Goal: Task Accomplishment & Management: Use online tool/utility

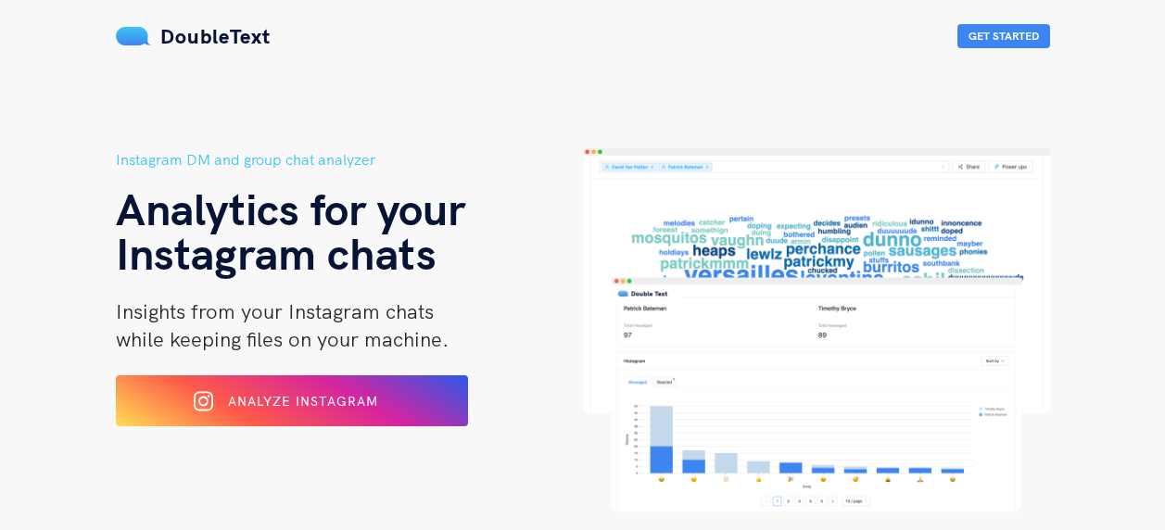
scroll to position [148, 0]
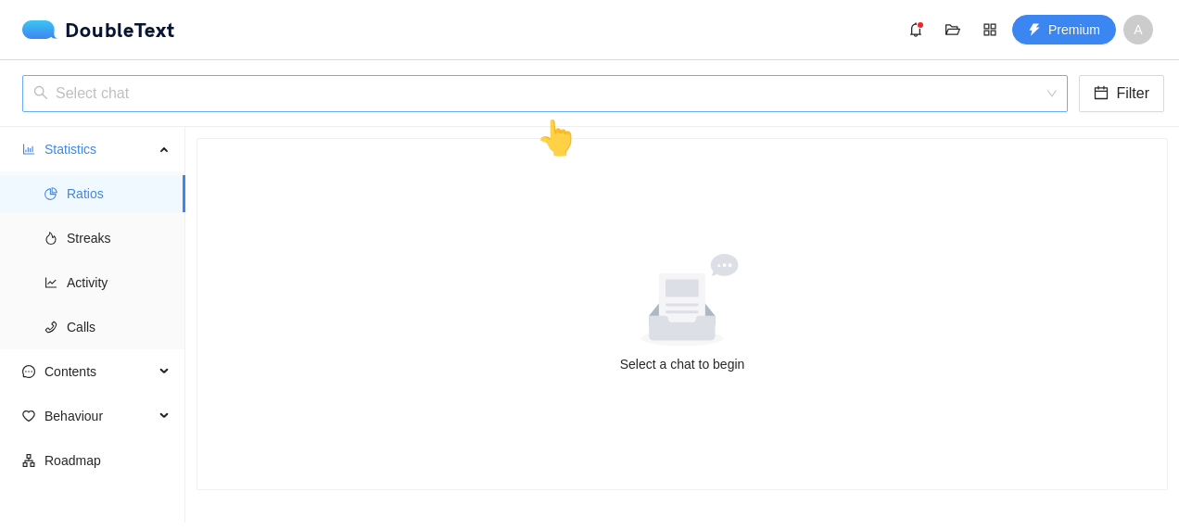
click at [149, 93] on input "search" at bounding box center [538, 93] width 1010 height 35
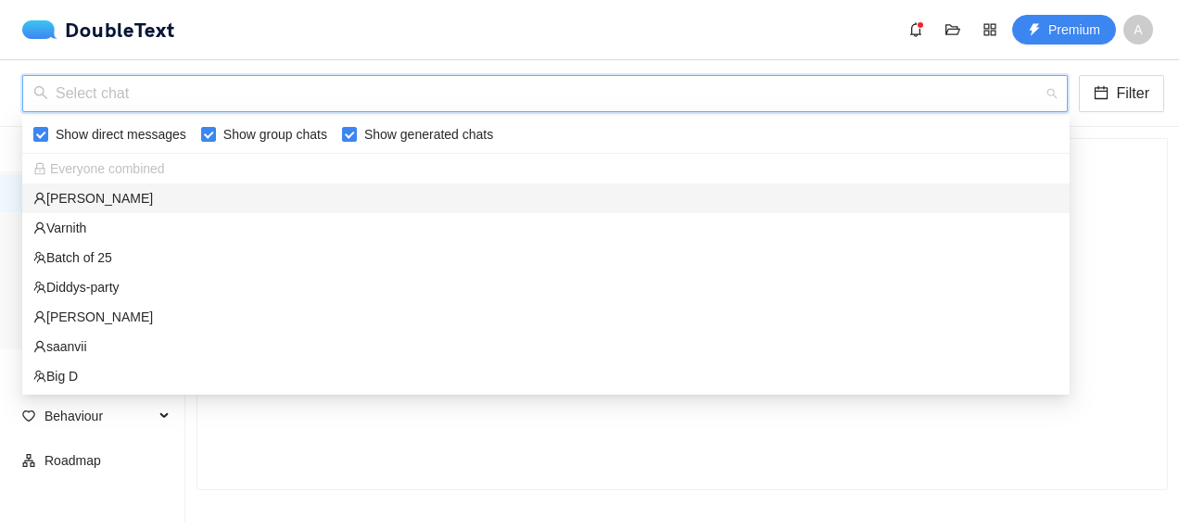
click at [126, 197] on div "[PERSON_NAME]" at bounding box center [545, 198] width 1025 height 20
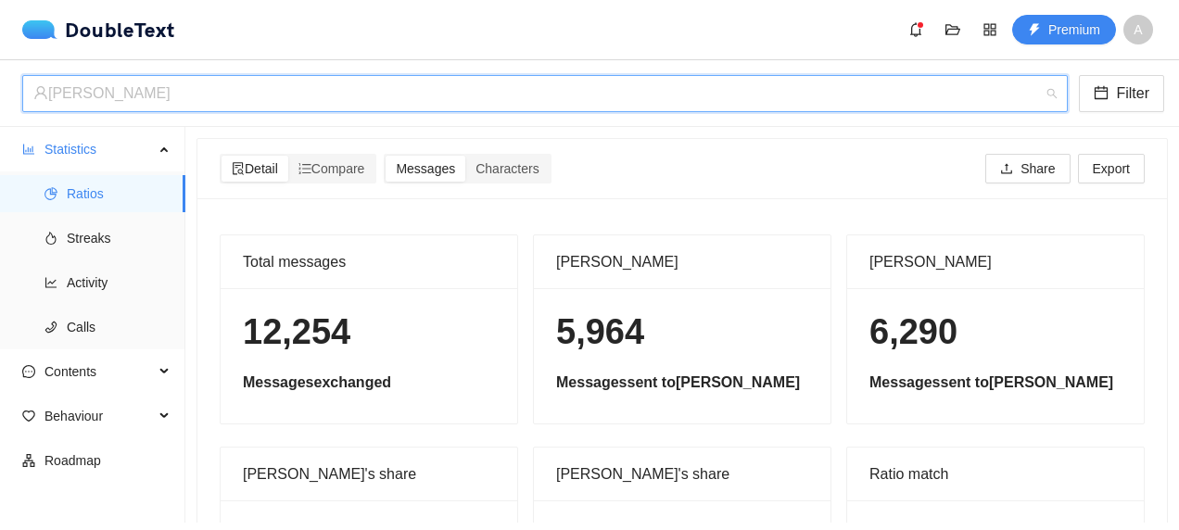
click at [195, 98] on div "Pratiksha" at bounding box center [536, 93] width 1007 height 35
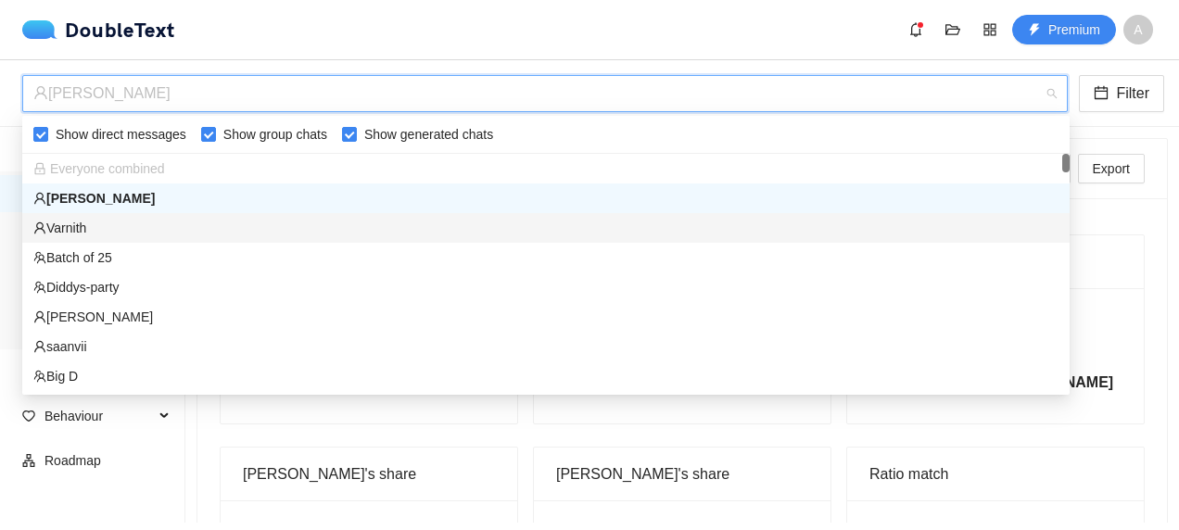
click at [164, 224] on div "Varnith" at bounding box center [545, 228] width 1025 height 20
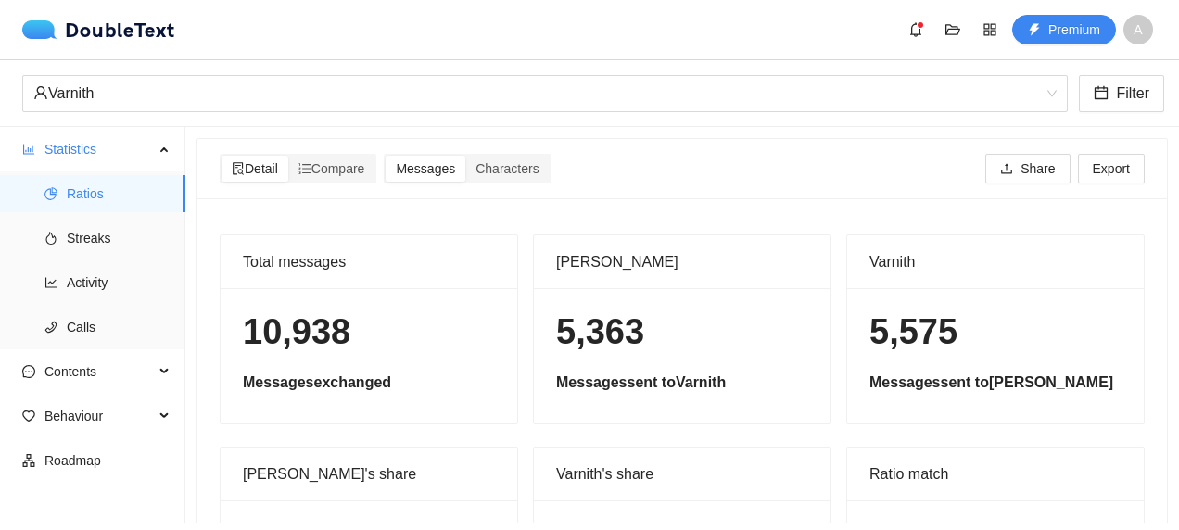
click at [577, 479] on div "Varnith's share" at bounding box center [682, 474] width 252 height 53
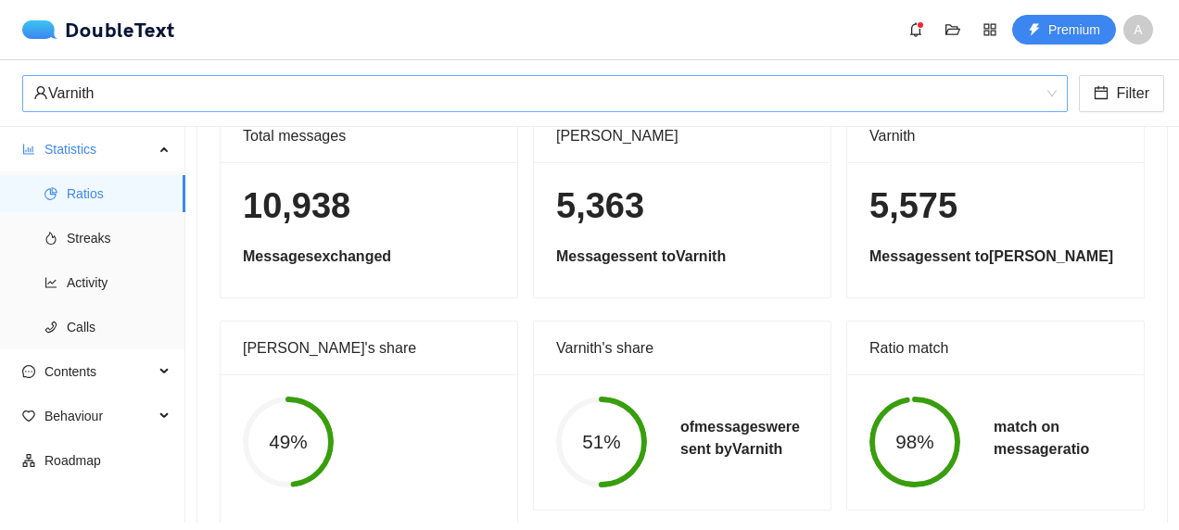
scroll to position [123, 0]
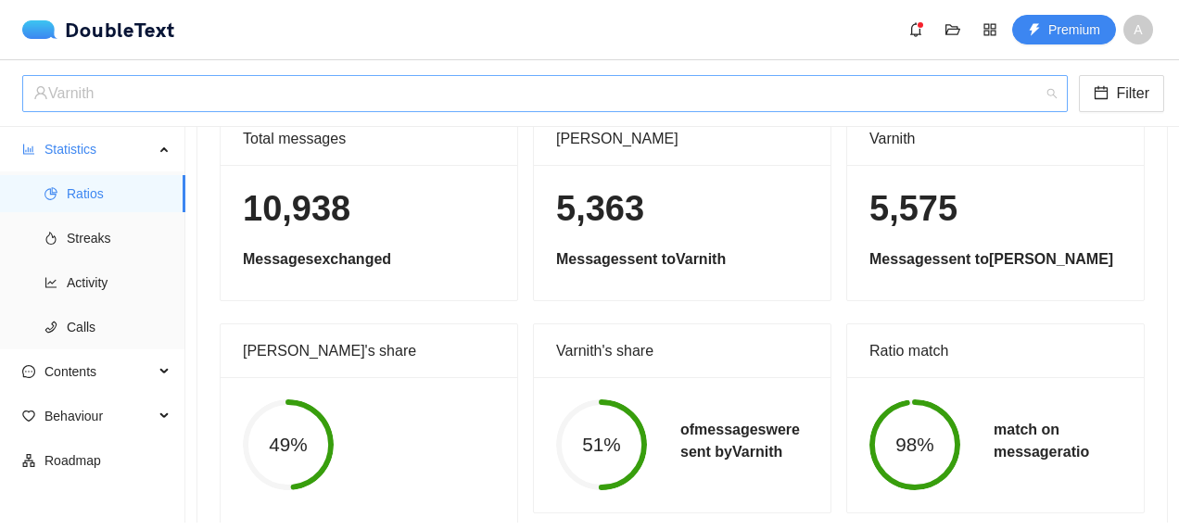
click at [373, 95] on div "Varnith" at bounding box center [536, 93] width 1007 height 35
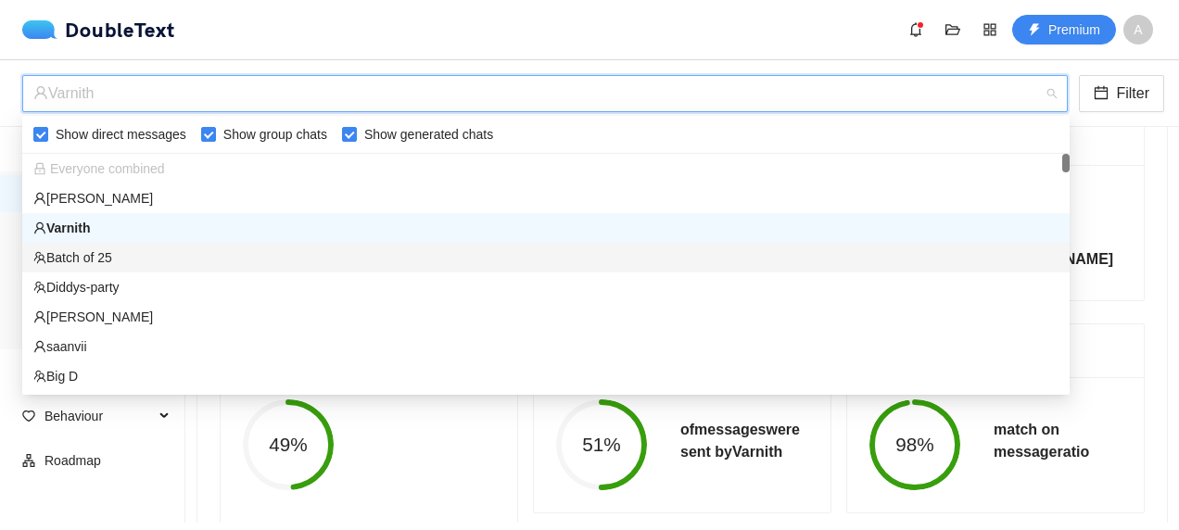
click at [252, 252] on div "Batch of 25" at bounding box center [545, 257] width 1025 height 20
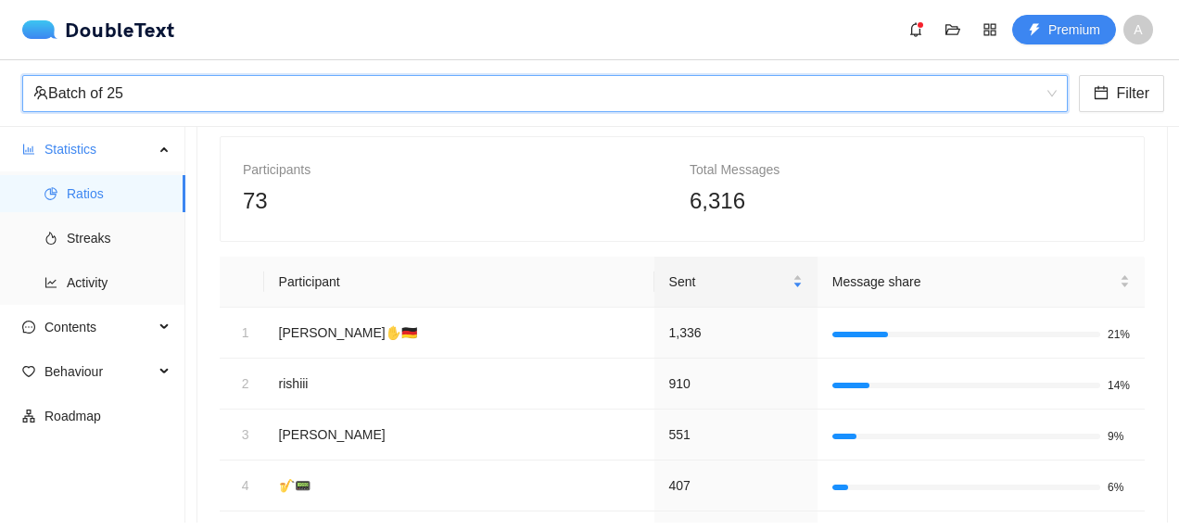
scroll to position [0, 0]
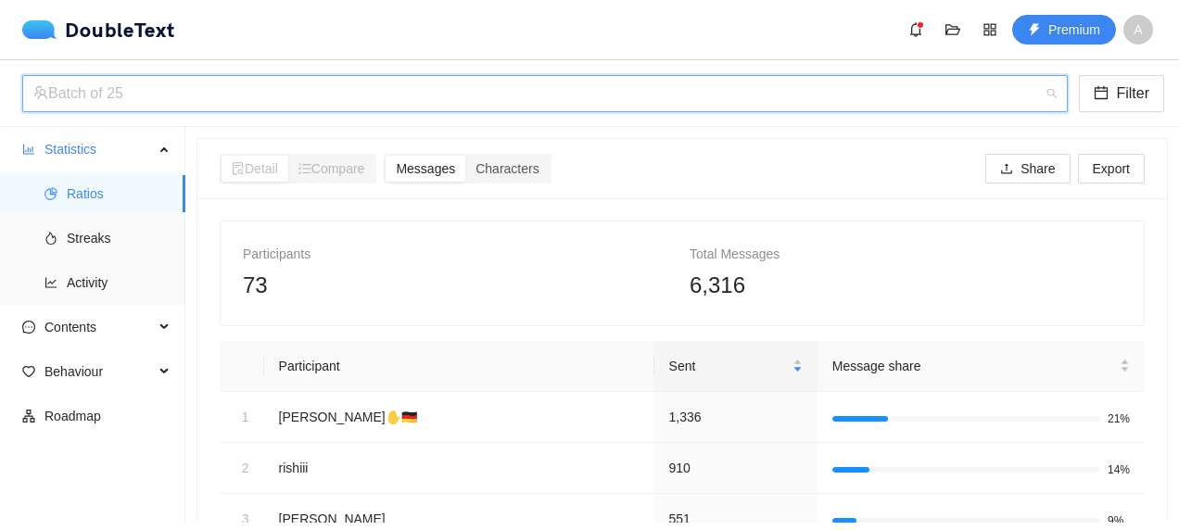
click at [350, 108] on div "Batch of 25" at bounding box center [536, 93] width 1007 height 35
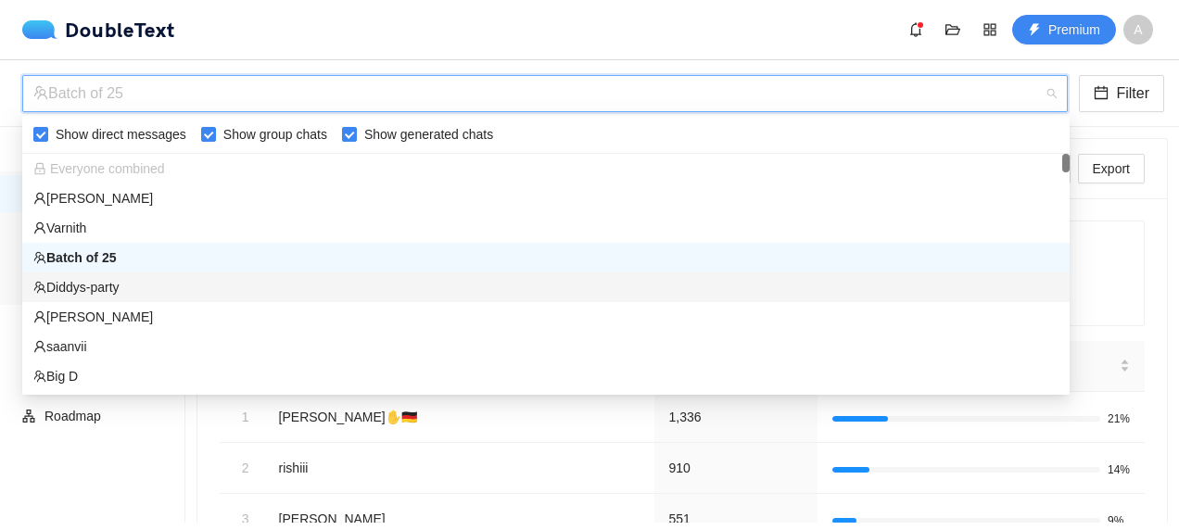
click at [219, 287] on div "Diddys-party" at bounding box center [545, 287] width 1025 height 20
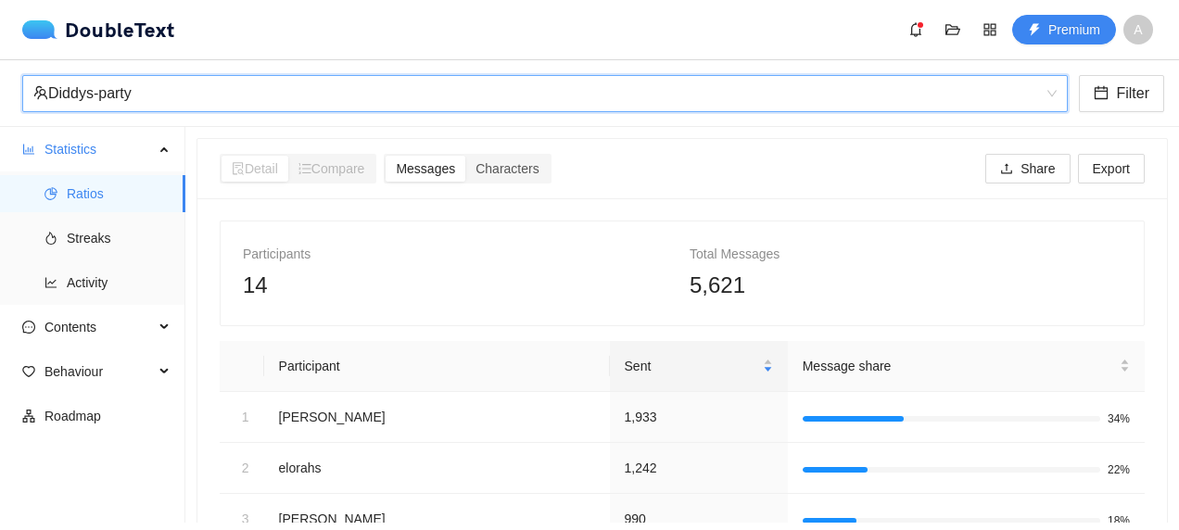
click at [331, 93] on div "Diddys-party" at bounding box center [536, 93] width 1007 height 35
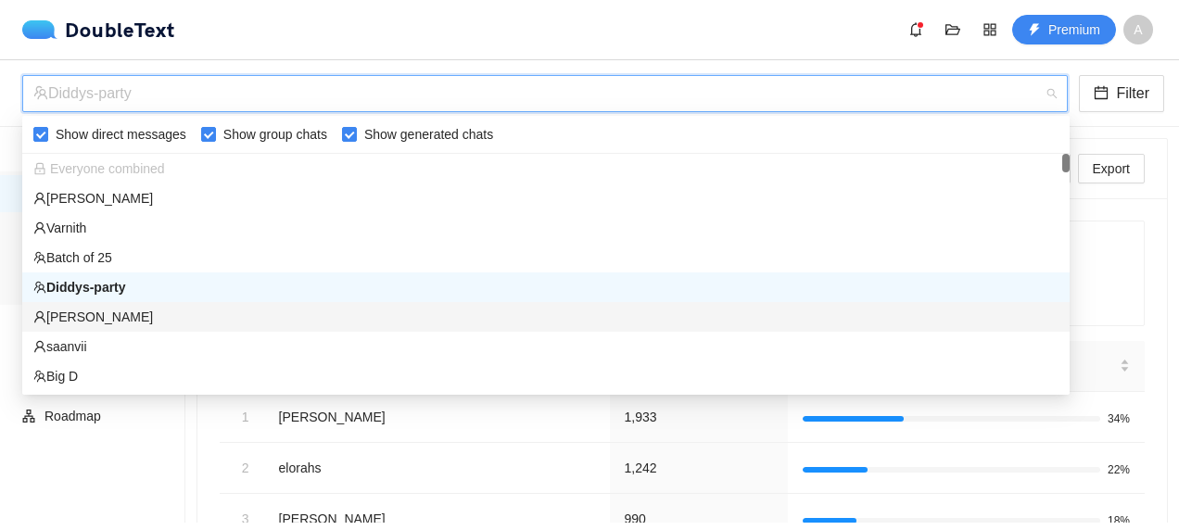
click at [213, 326] on div "Sachin Samdasani" at bounding box center [545, 317] width 1047 height 30
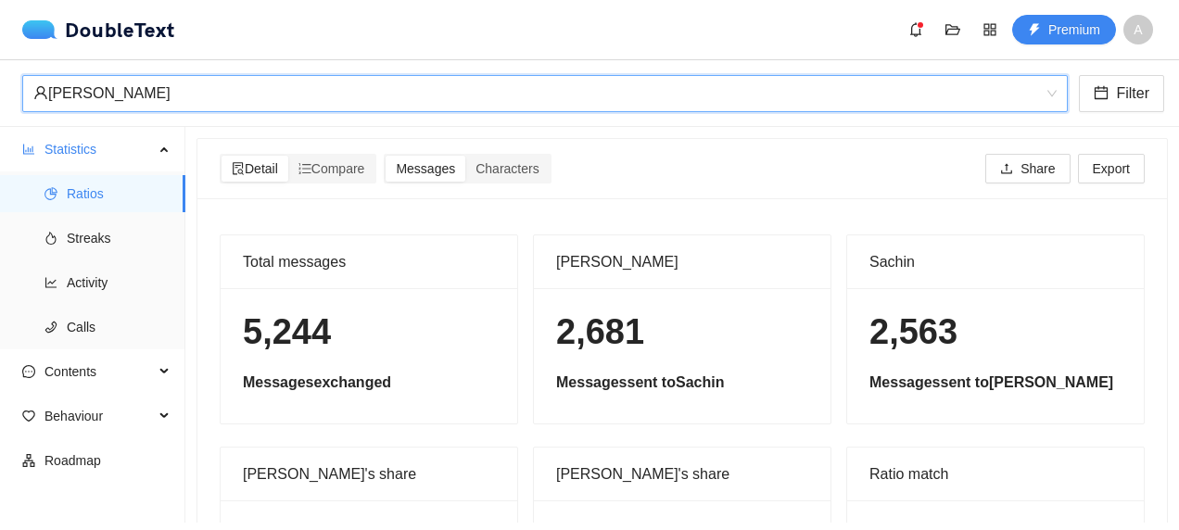
click at [300, 92] on div "Sachin Samdasani" at bounding box center [536, 93] width 1007 height 35
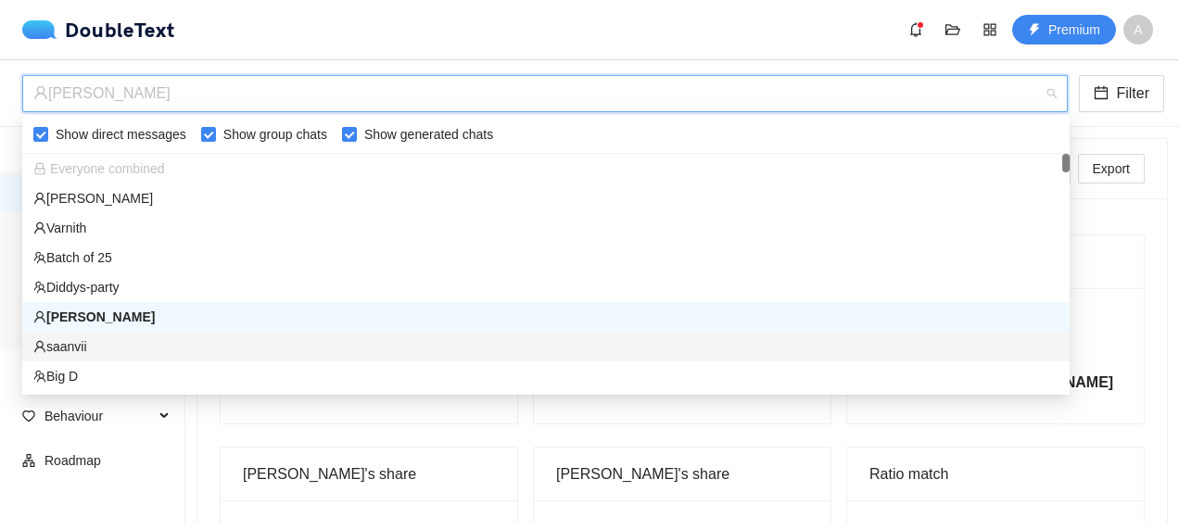
click at [128, 357] on div "saanvii" at bounding box center [545, 347] width 1047 height 30
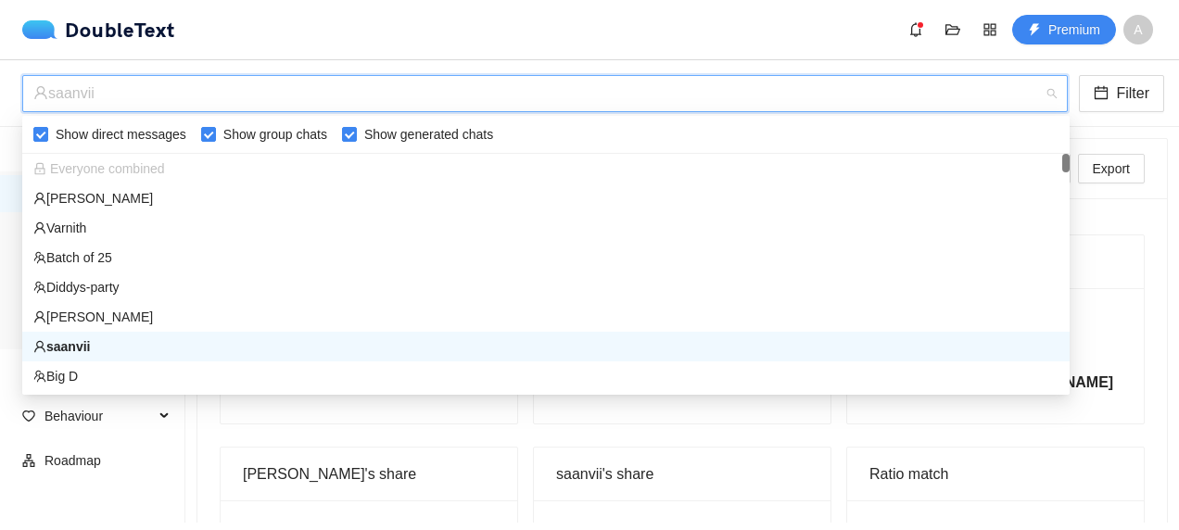
click at [1103, 441] on div "Total messages 5,305 Messages exchanged Aadithya 2,204 Messages sent to saanvii…" at bounding box center [682, 478] width 940 height 488
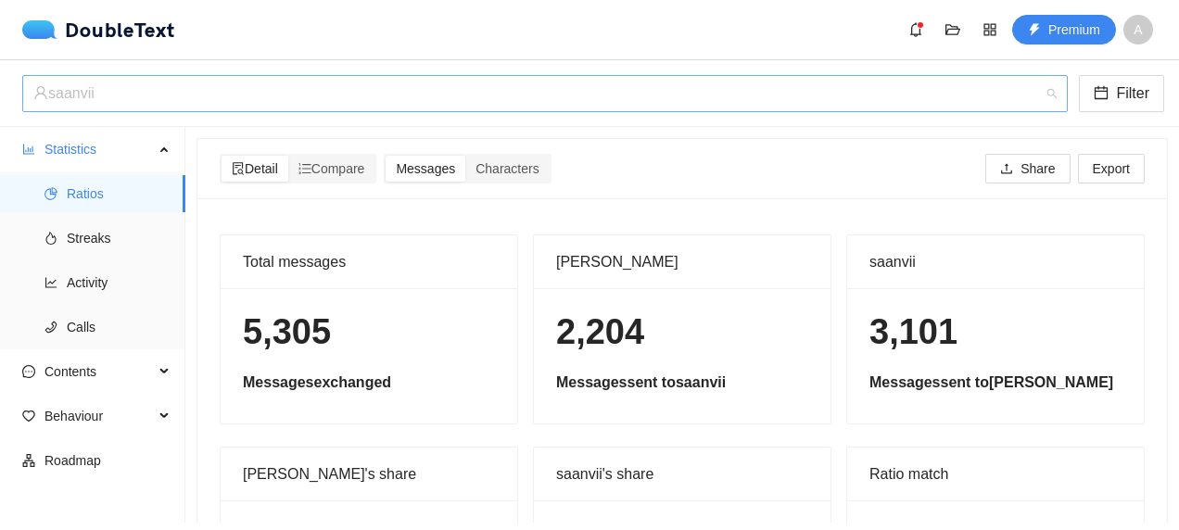
click at [252, 87] on div "saanvii" at bounding box center [536, 93] width 1007 height 35
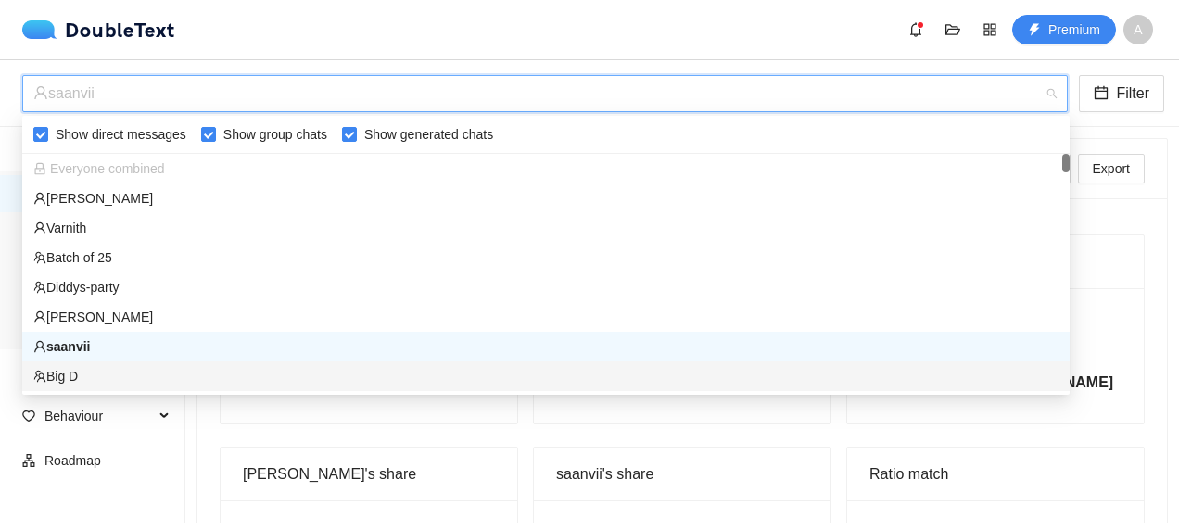
click at [154, 376] on div "Big D" at bounding box center [545, 376] width 1025 height 20
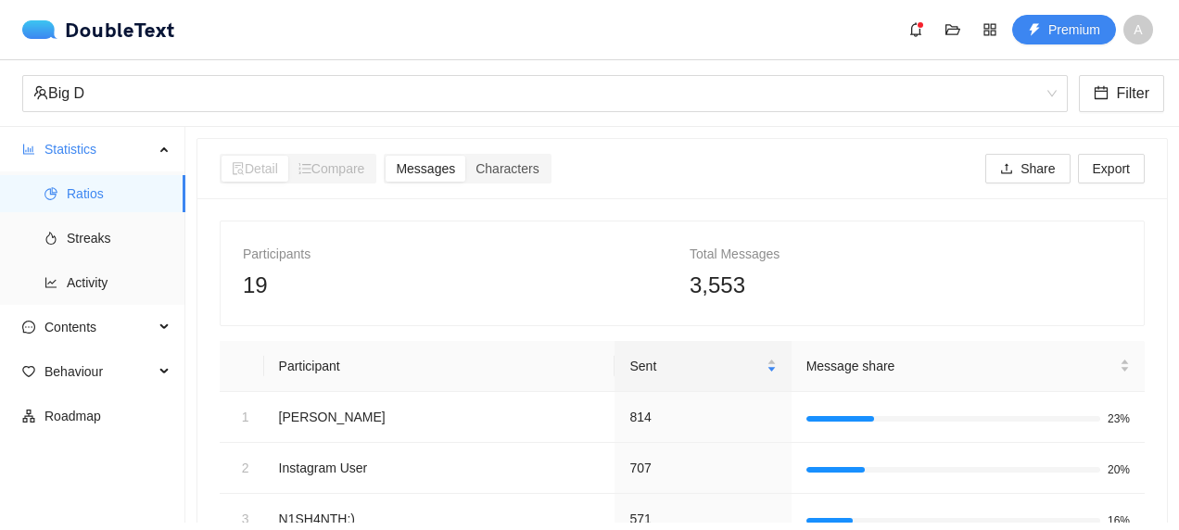
click at [146, 518] on ul "Statistics Ratios Streaks Activity Contents Behaviour Roadmap" at bounding box center [92, 325] width 185 height 396
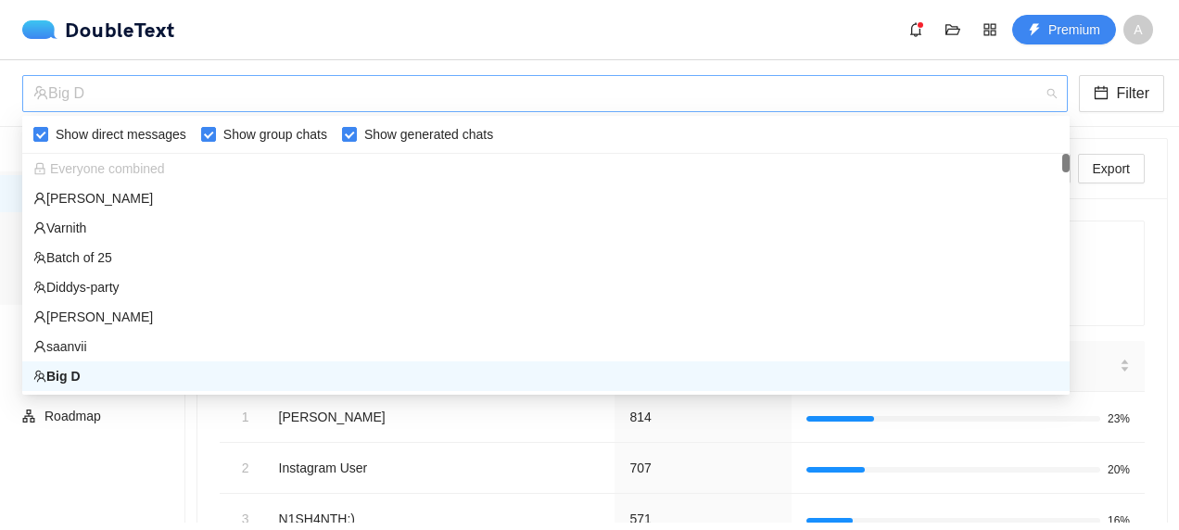
click at [628, 90] on div "Big D" at bounding box center [536, 93] width 1007 height 35
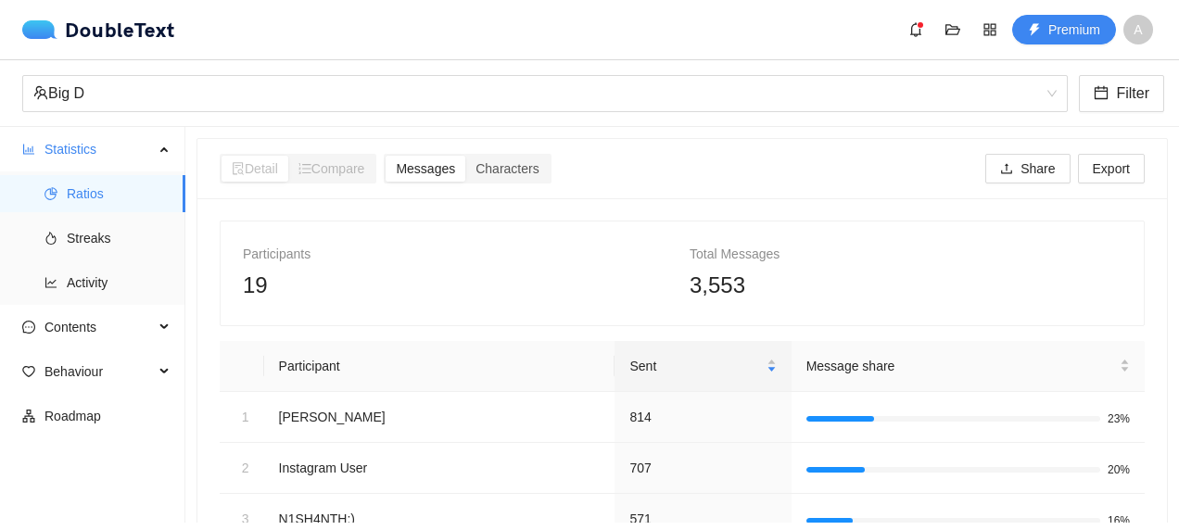
click at [145, 437] on ul "Statistics Ratios Streaks Activity Contents Behaviour Roadmap" at bounding box center [92, 325] width 185 height 396
click at [134, 91] on div "Big D" at bounding box center [536, 93] width 1007 height 35
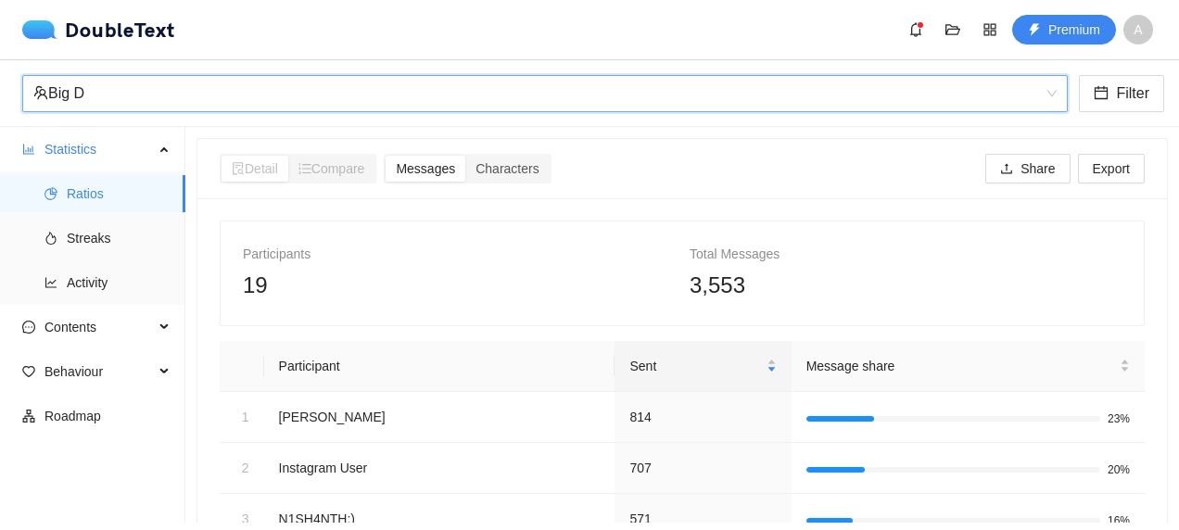
click at [189, 97] on div "Big D" at bounding box center [536, 93] width 1007 height 35
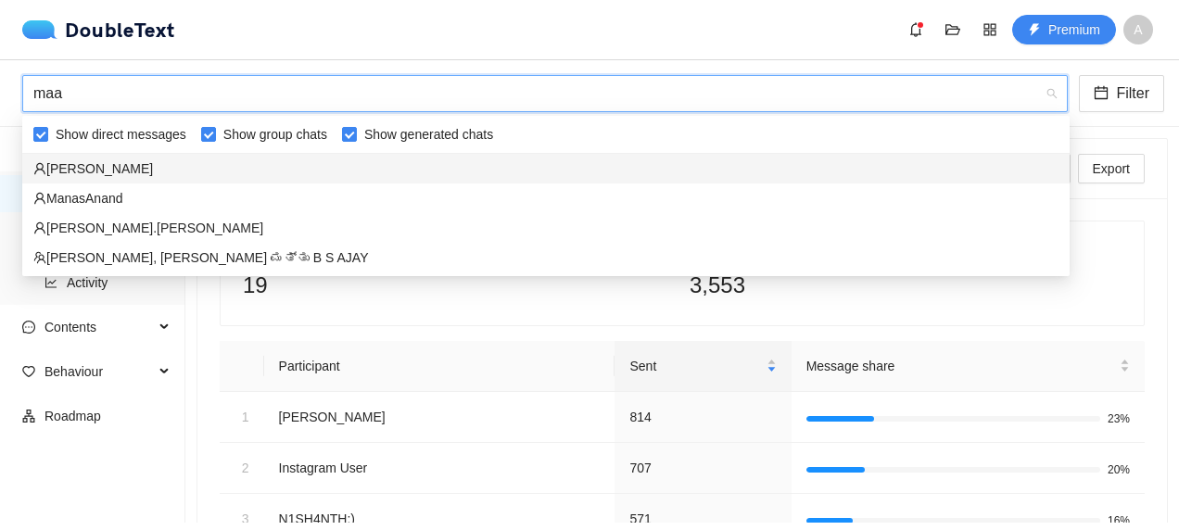
type input "maan"
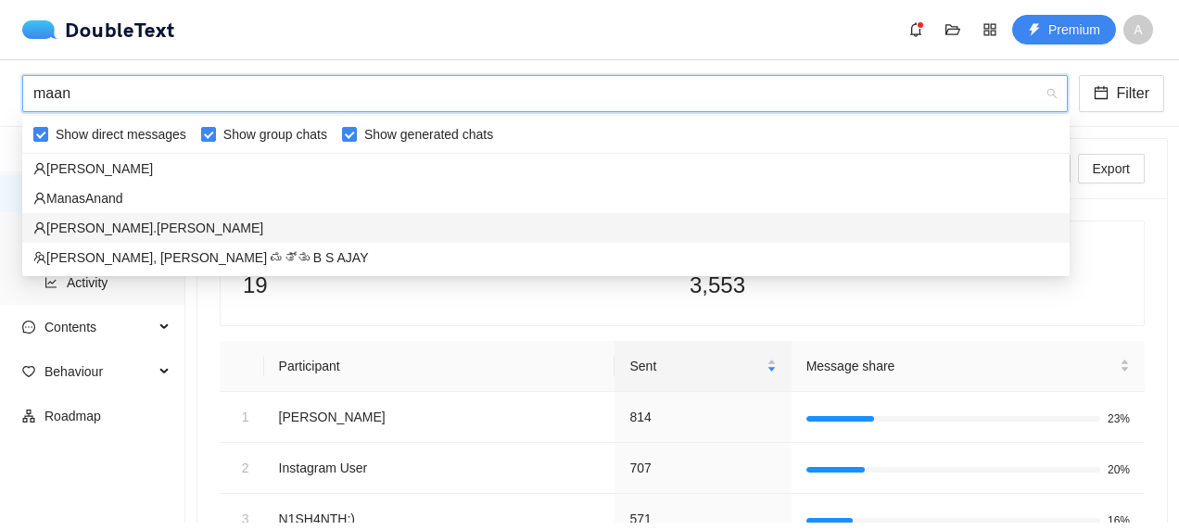
click at [141, 225] on div "MAANYA.H.M" at bounding box center [545, 228] width 1025 height 20
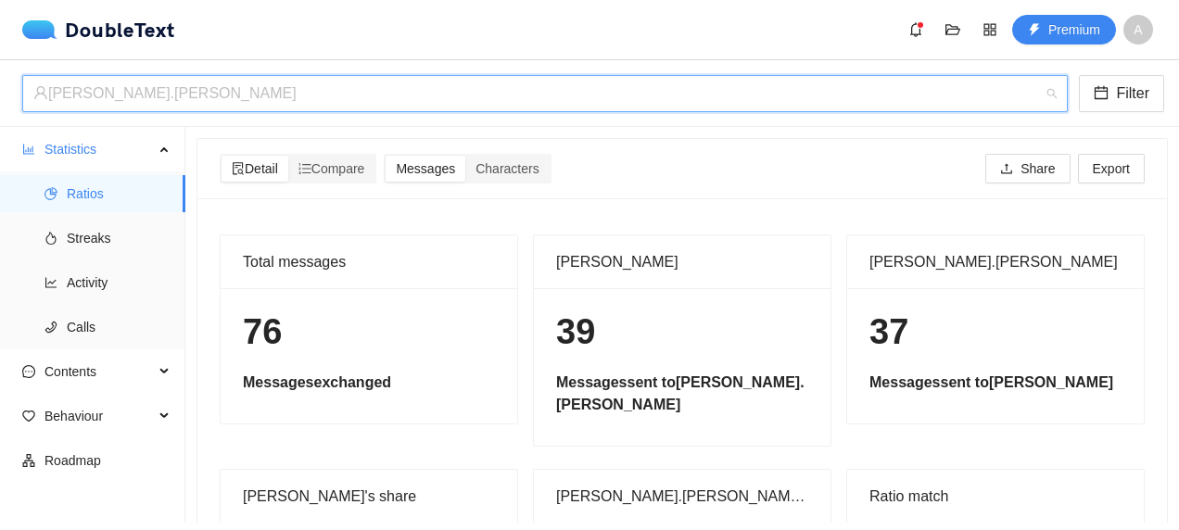
click at [247, 93] on div "MAANYA.H.M" at bounding box center [536, 93] width 1007 height 35
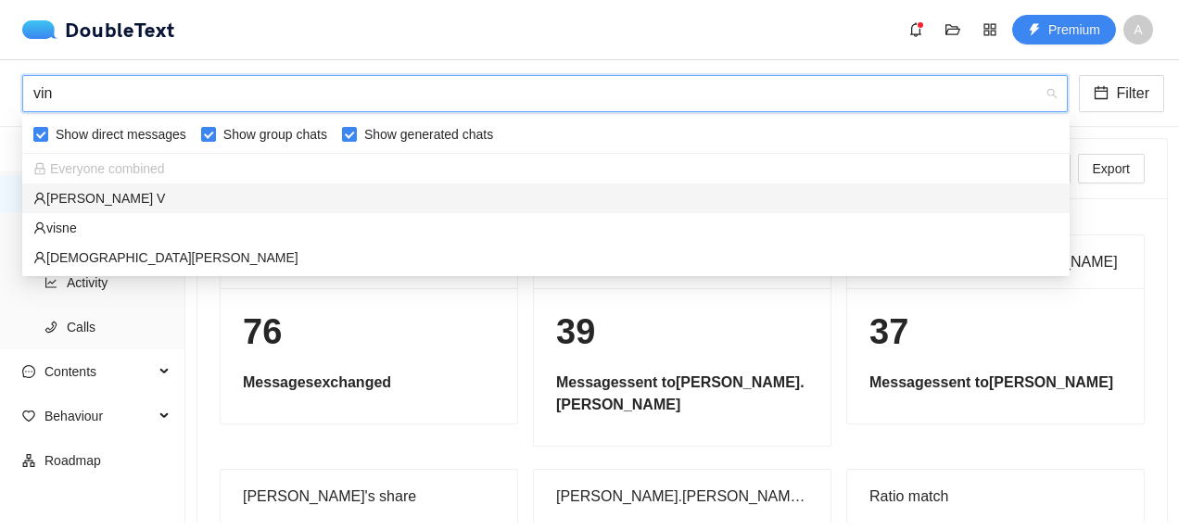
type input "vind"
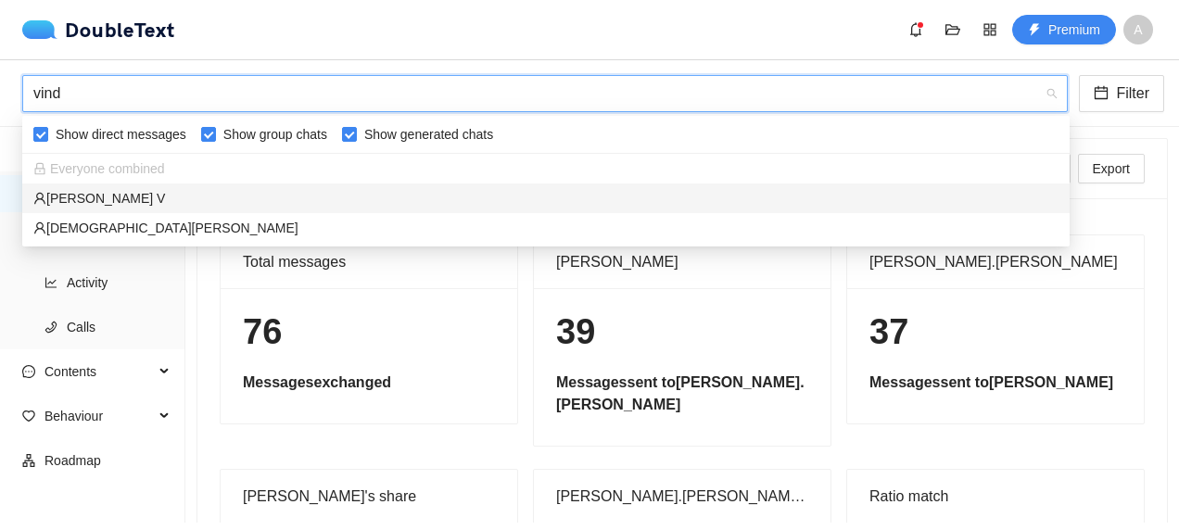
click at [183, 199] on div "Vindhya V" at bounding box center [545, 198] width 1025 height 20
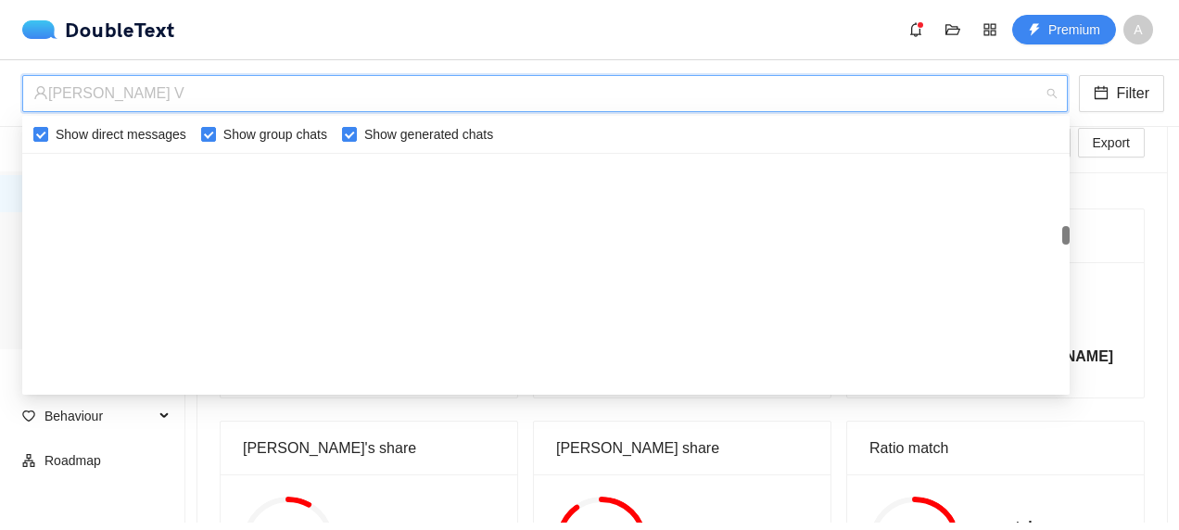
scroll to position [1231, 0]
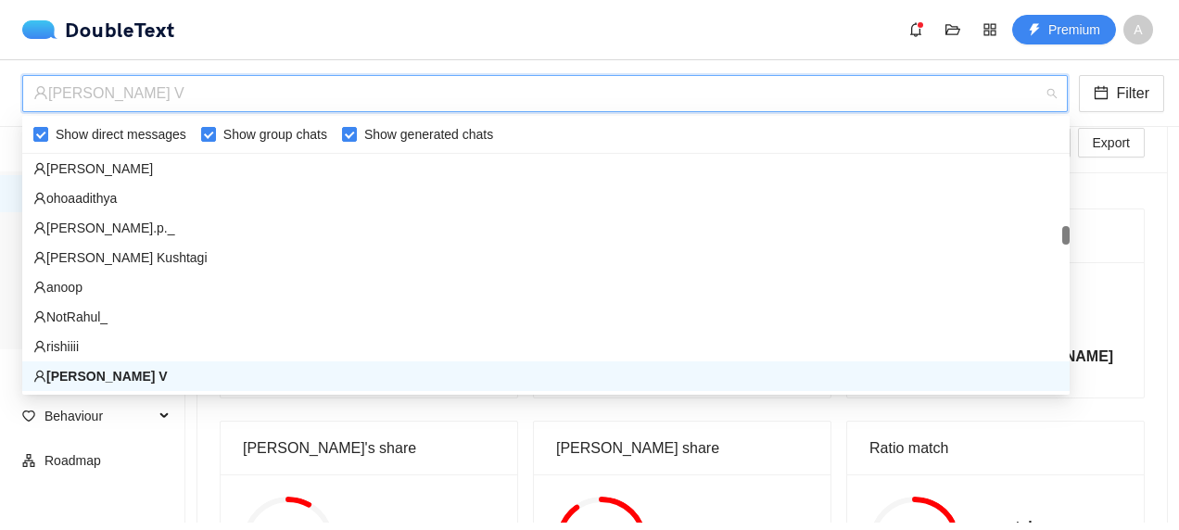
click at [729, 93] on div "Vindhya V" at bounding box center [536, 93] width 1007 height 35
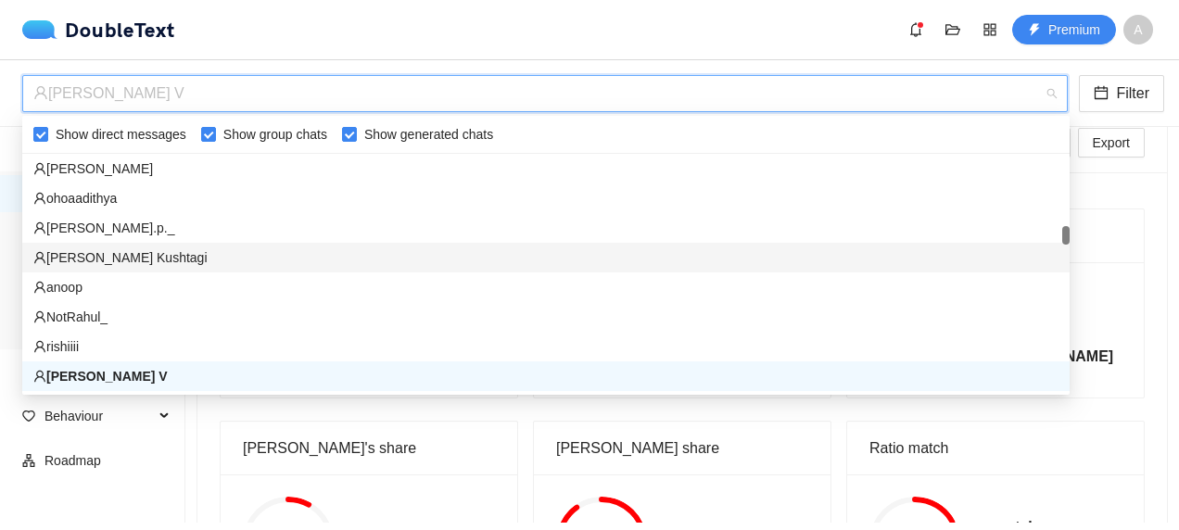
click at [272, 247] on div "Prachet Kushtagi" at bounding box center [545, 257] width 1025 height 20
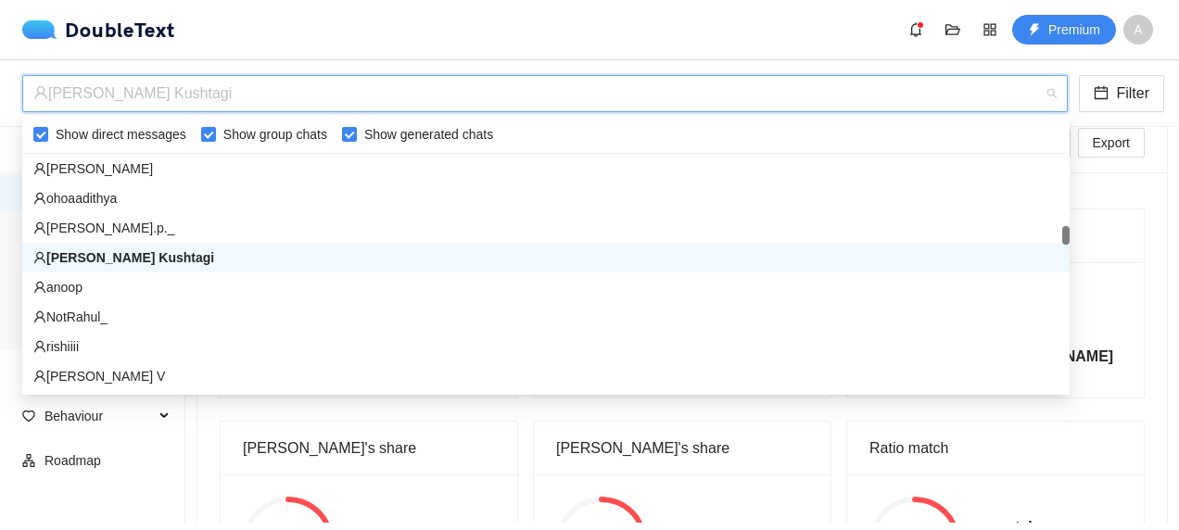
click at [348, 102] on div "Prachet Kushtagi" at bounding box center [536, 93] width 1007 height 35
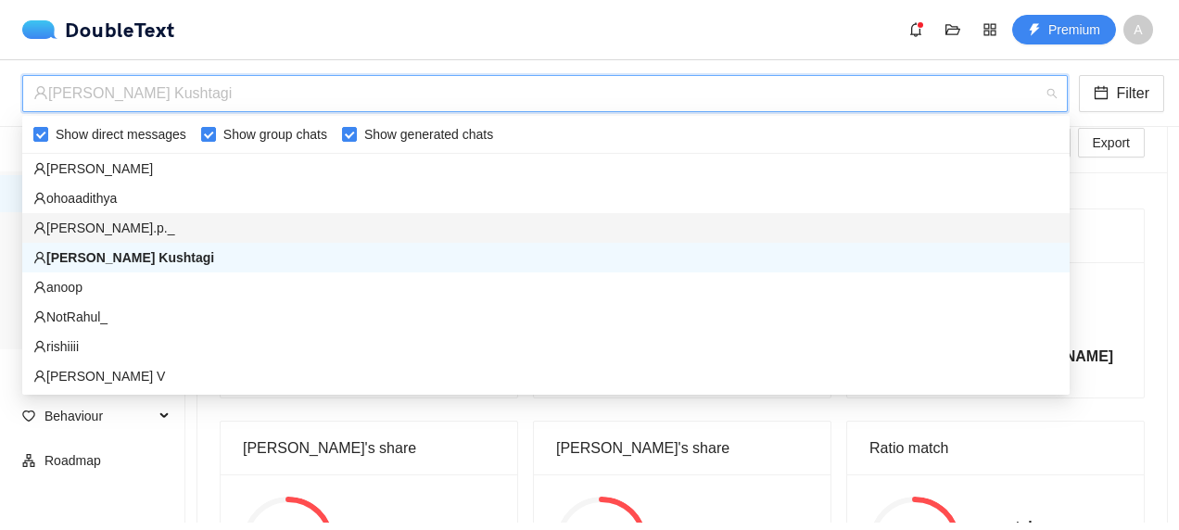
click at [199, 230] on div "shreyas.p._" at bounding box center [545, 228] width 1025 height 20
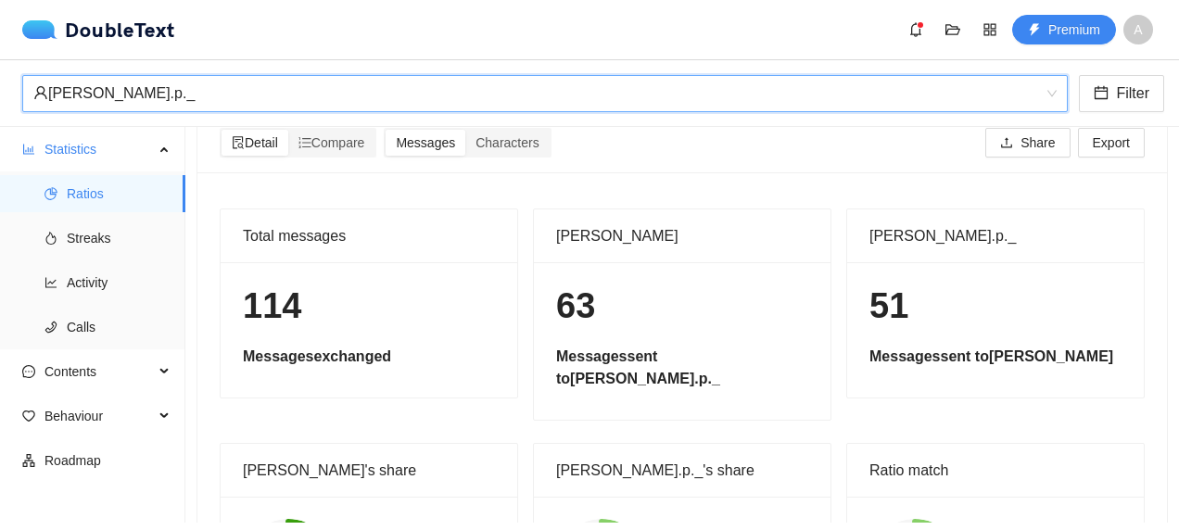
click at [317, 82] on div "shreyas.p._" at bounding box center [536, 93] width 1007 height 35
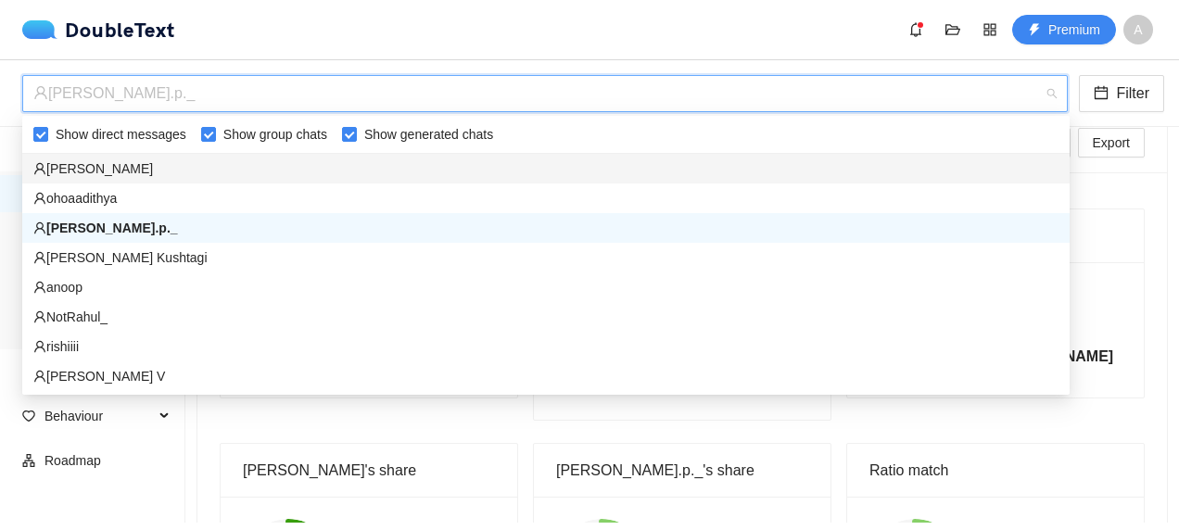
click at [194, 171] on div "poorvi s rao" at bounding box center [545, 168] width 1025 height 20
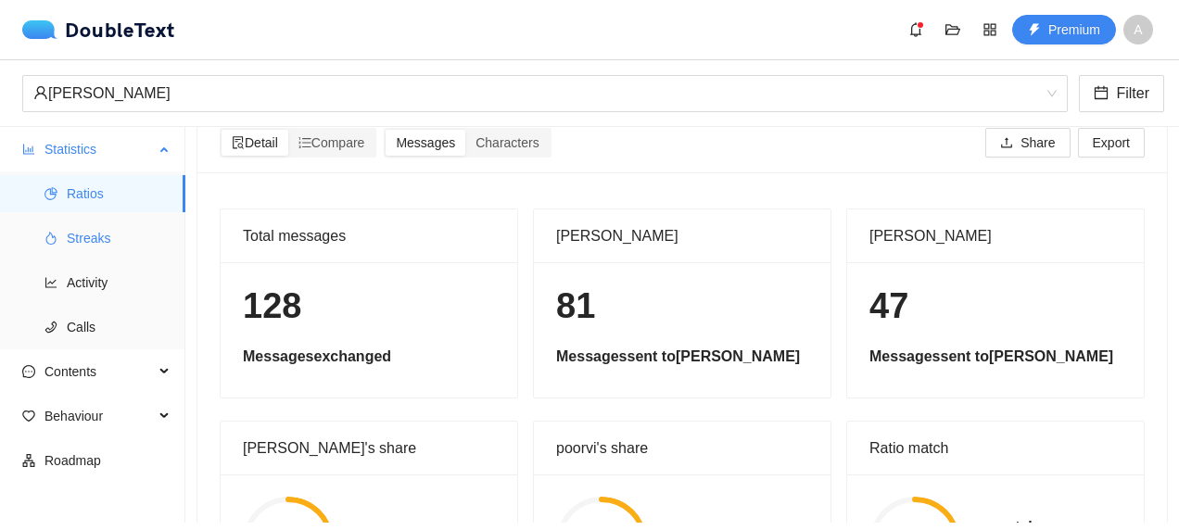
click at [140, 236] on span "Streaks" at bounding box center [119, 238] width 104 height 37
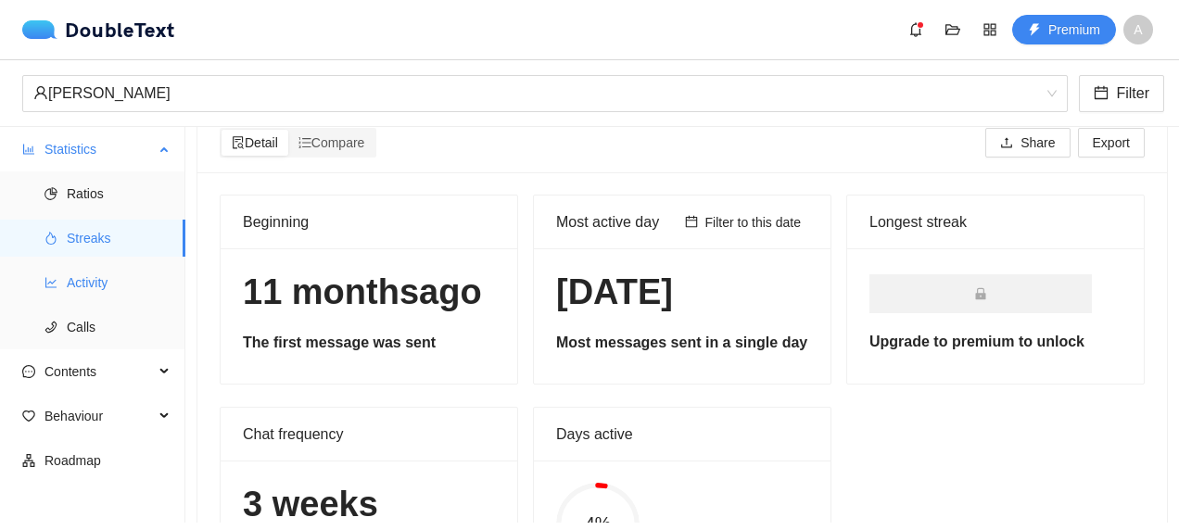
click at [143, 280] on span "Activity" at bounding box center [119, 282] width 104 height 37
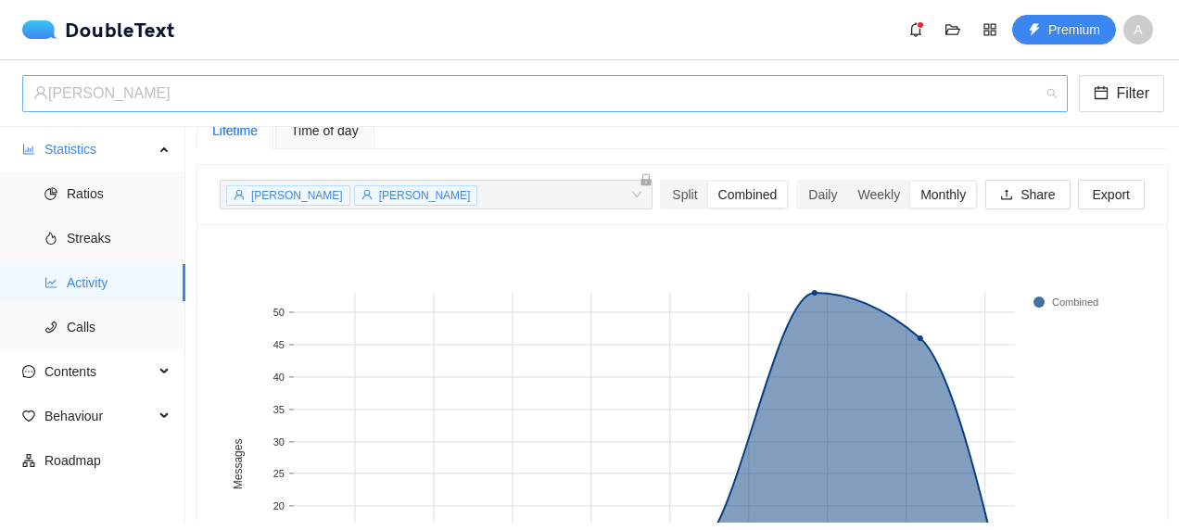
click at [229, 98] on div "poorvi s rao" at bounding box center [536, 93] width 1007 height 35
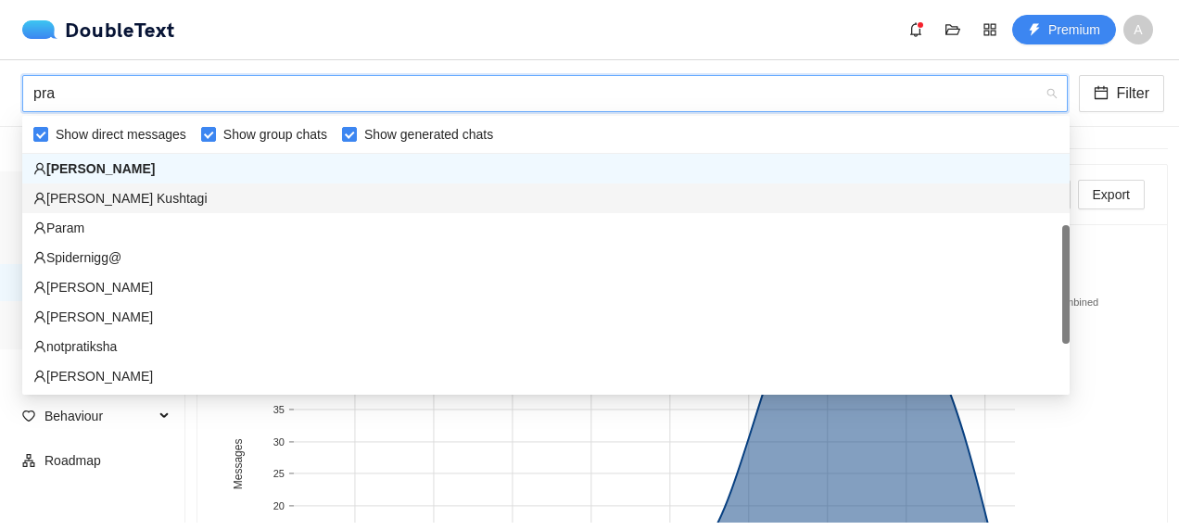
scroll to position [59, 0]
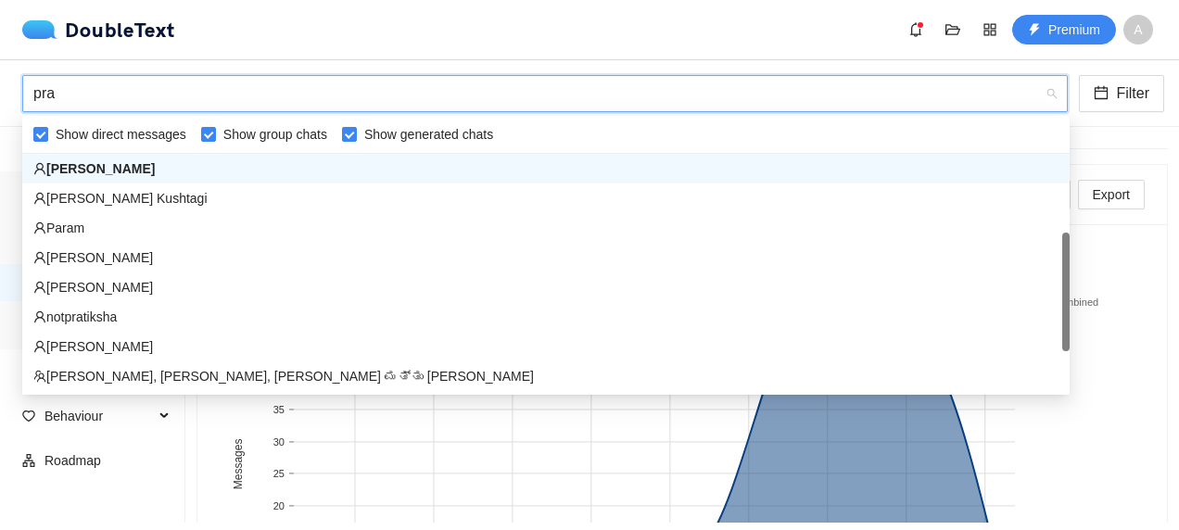
type input "prat"
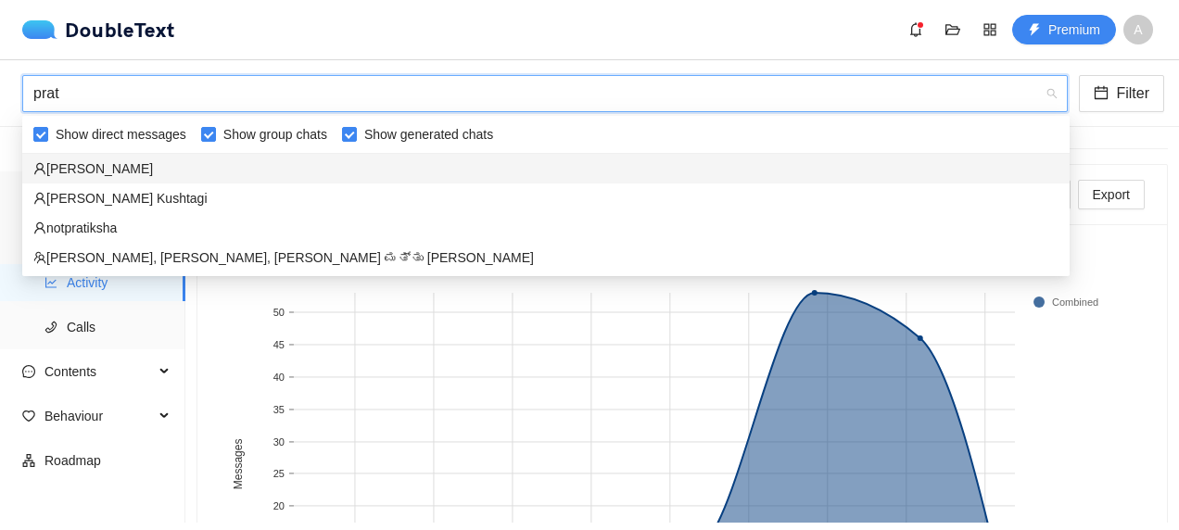
click at [170, 174] on div "Pratiksha" at bounding box center [545, 168] width 1025 height 20
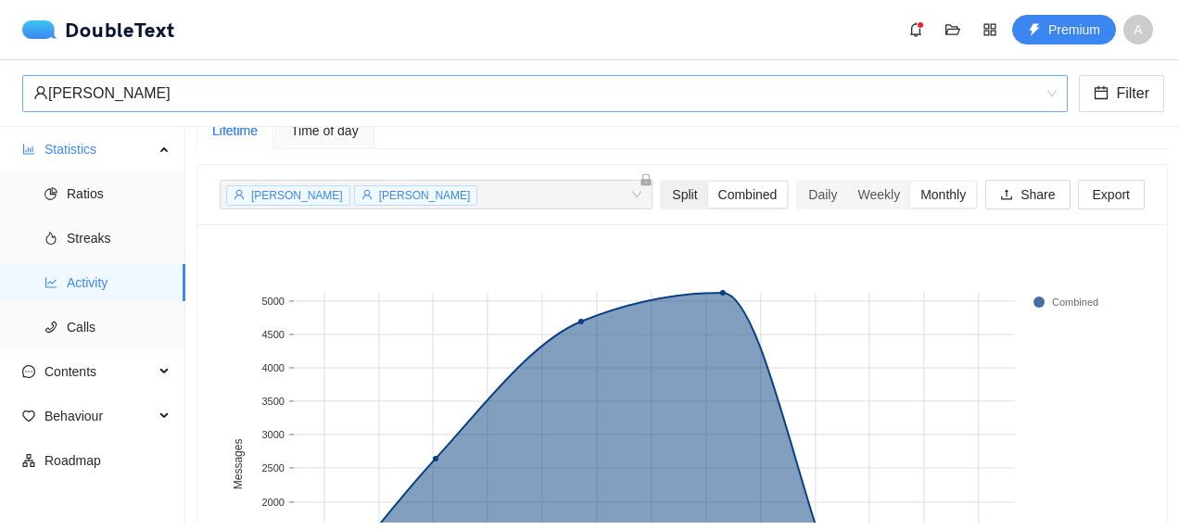
click at [678, 184] on div "Split" at bounding box center [684, 195] width 45 height 26
click at [662, 182] on input "Split" at bounding box center [662, 182] width 0 height 0
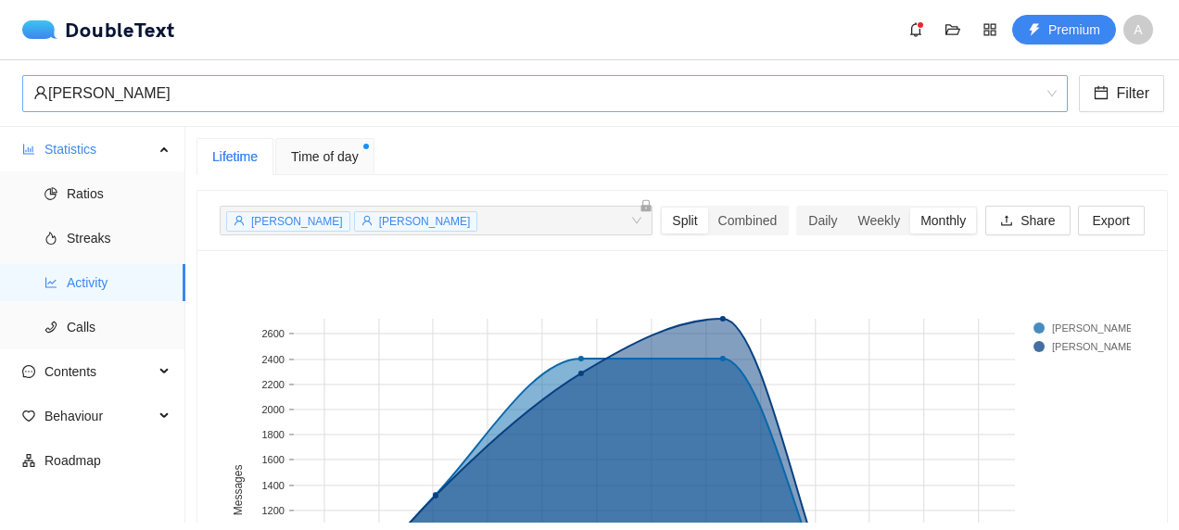
click at [1178, 108] on html "DoubleText Premium A 📂 Click here or drop all unzipped folders to this area to …" at bounding box center [589, 265] width 1179 height 530
click at [338, 149] on span "Time of day" at bounding box center [325, 156] width 68 height 20
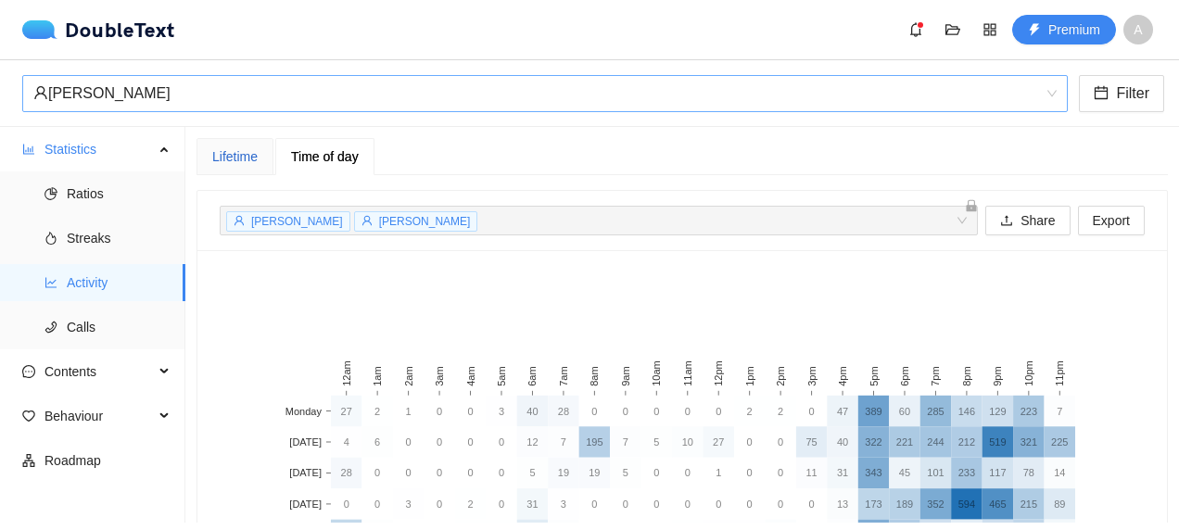
click at [218, 152] on div "Lifetime" at bounding box center [234, 156] width 45 height 20
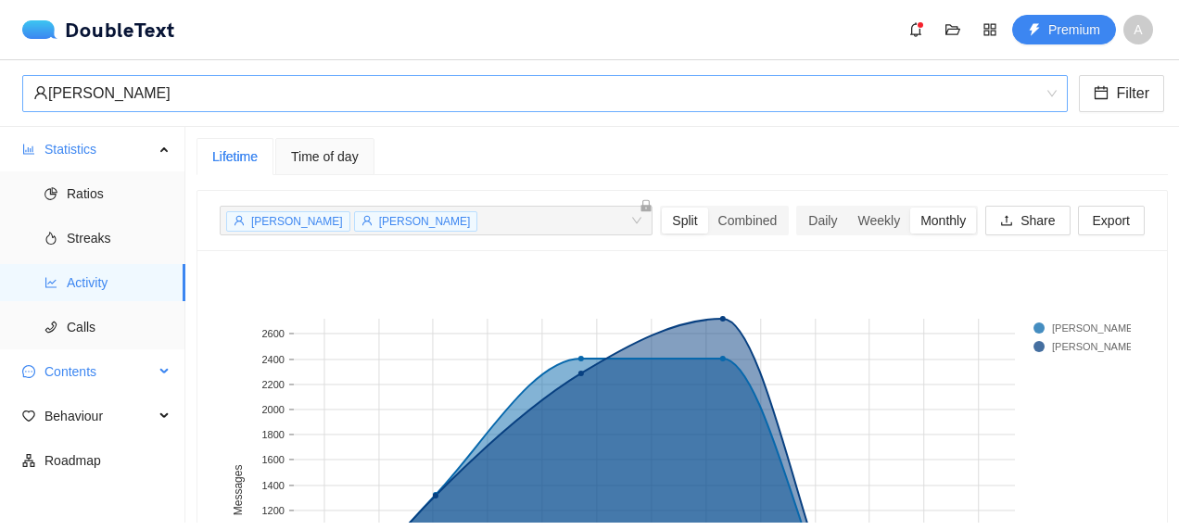
click at [75, 374] on span "Contents" at bounding box center [98, 371] width 109 height 37
click at [87, 425] on span "Word Cloud" at bounding box center [119, 416] width 104 height 37
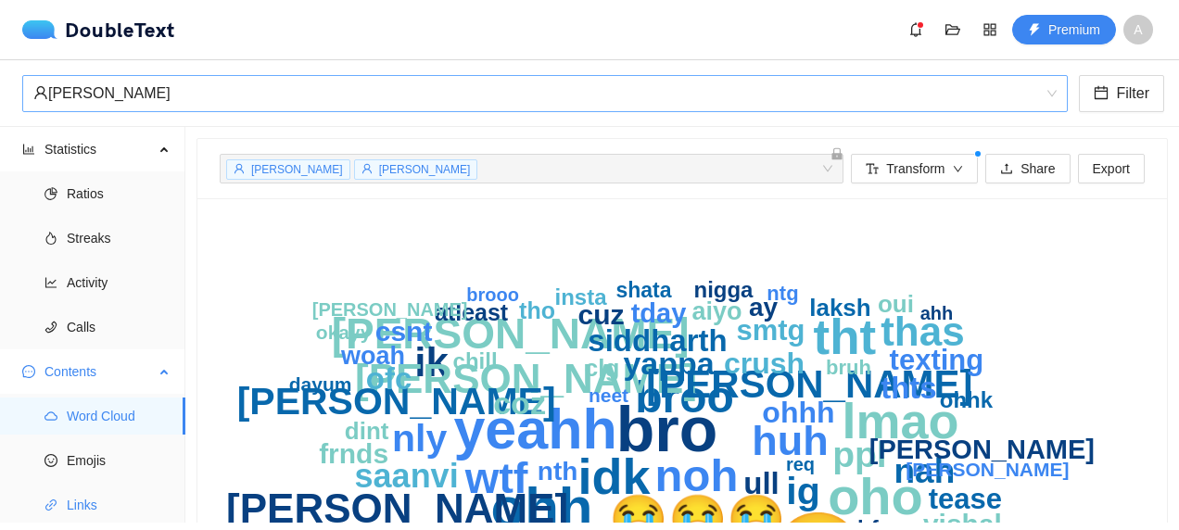
click at [78, 502] on span "Links" at bounding box center [119, 505] width 104 height 37
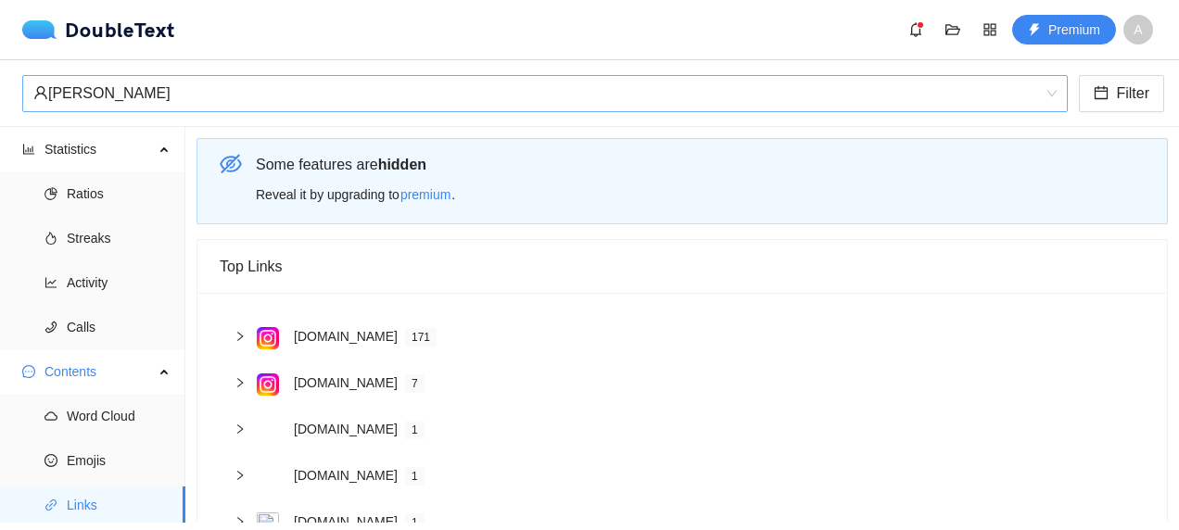
click at [400, 315] on div "www.instagram.com 171" at bounding box center [682, 338] width 925 height 46
